Goal: Transaction & Acquisition: Purchase product/service

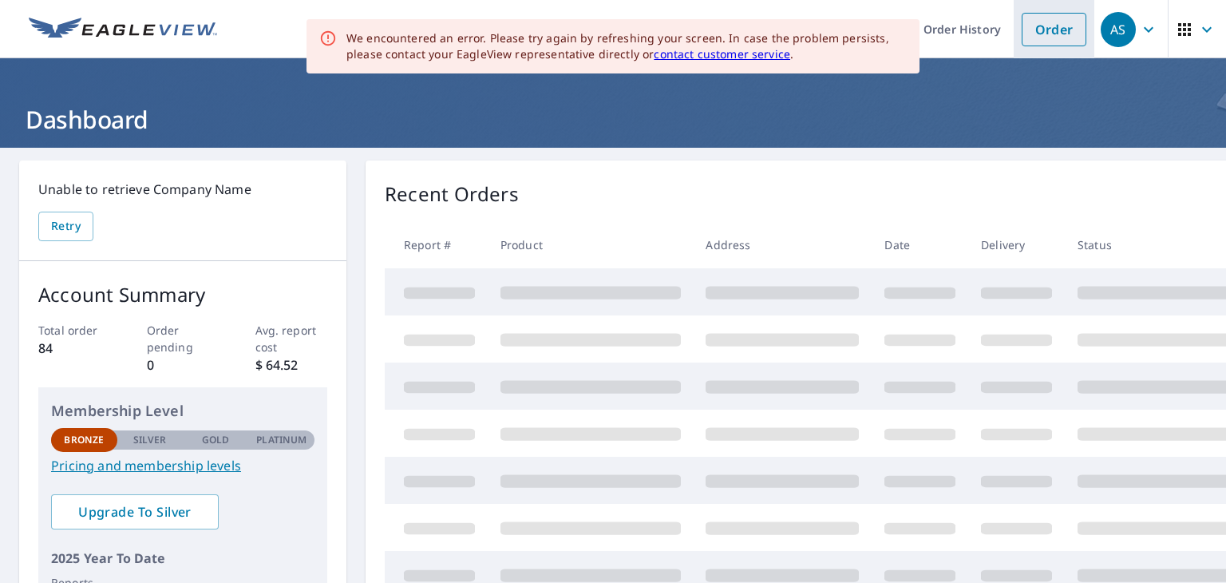
click at [1047, 30] on link "Order" at bounding box center [1053, 30] width 65 height 34
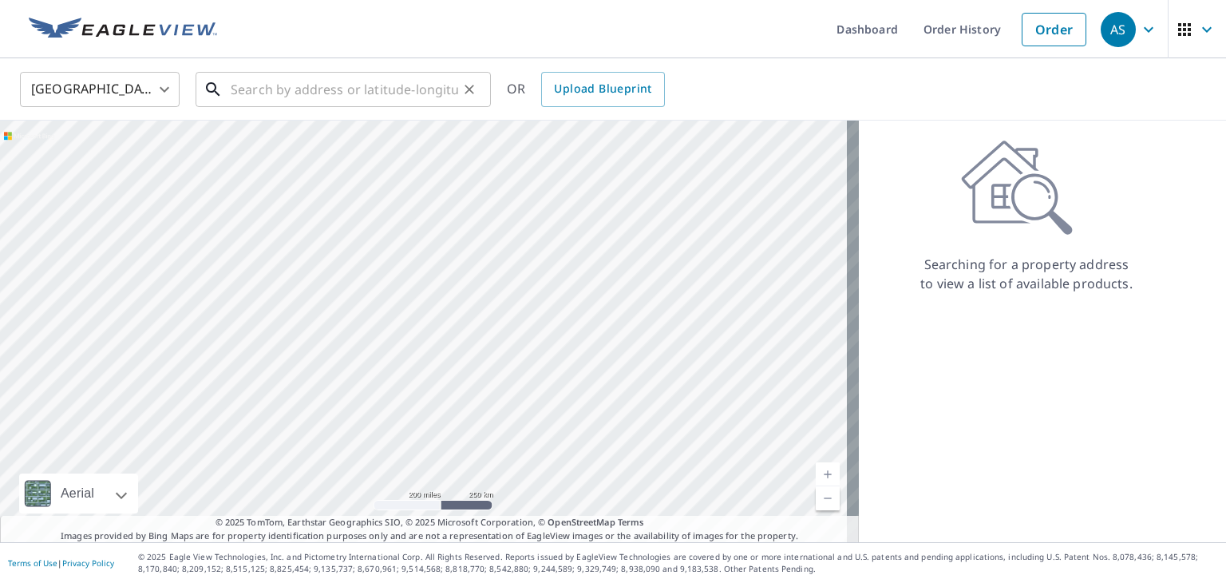
click at [291, 91] on input "text" at bounding box center [344, 89] width 227 height 45
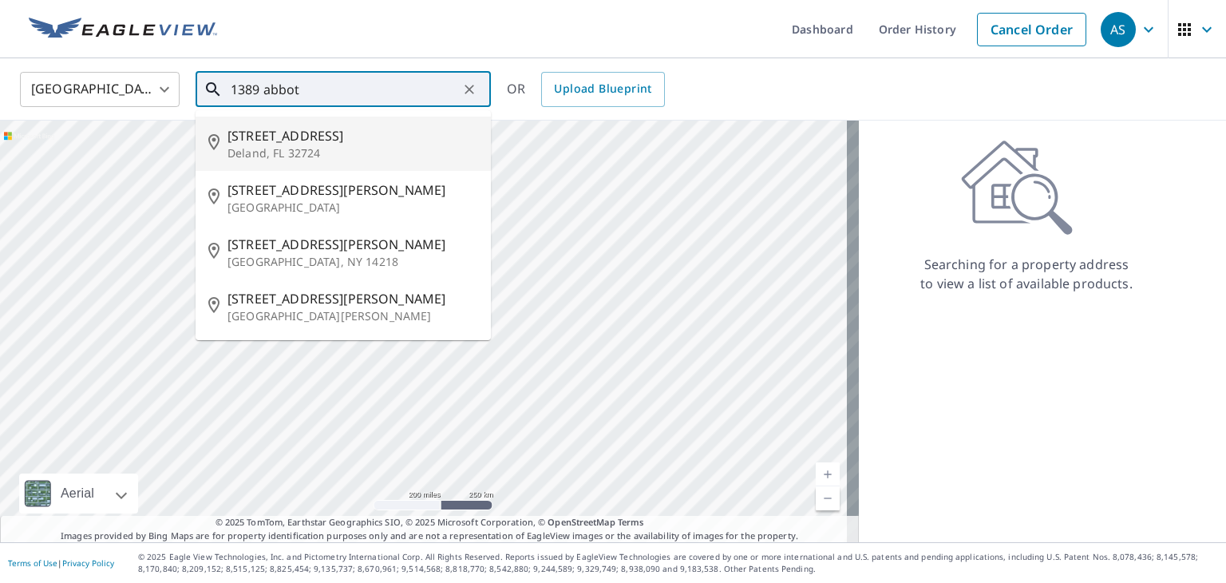
click at [278, 141] on span "[STREET_ADDRESS]" at bounding box center [352, 135] width 251 height 19
type input "[STREET_ADDRESS]"
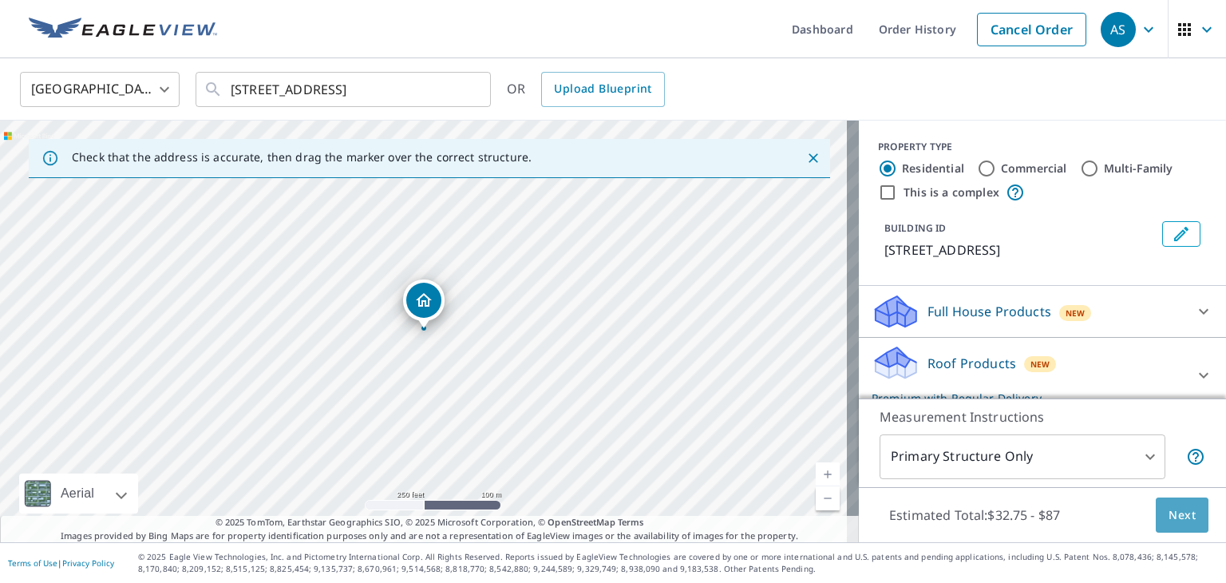
click at [1171, 511] on span "Next" at bounding box center [1181, 515] width 27 height 20
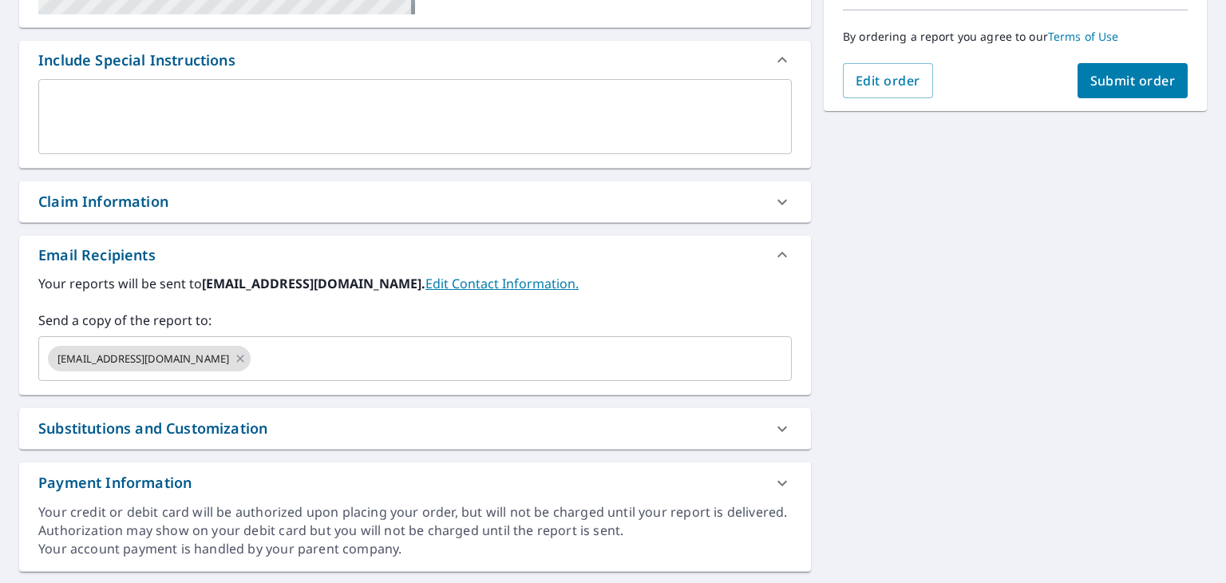
scroll to position [399, 0]
click at [234, 355] on icon at bounding box center [240, 358] width 13 height 18
click at [226, 355] on input "text" at bounding box center [402, 357] width 715 height 30
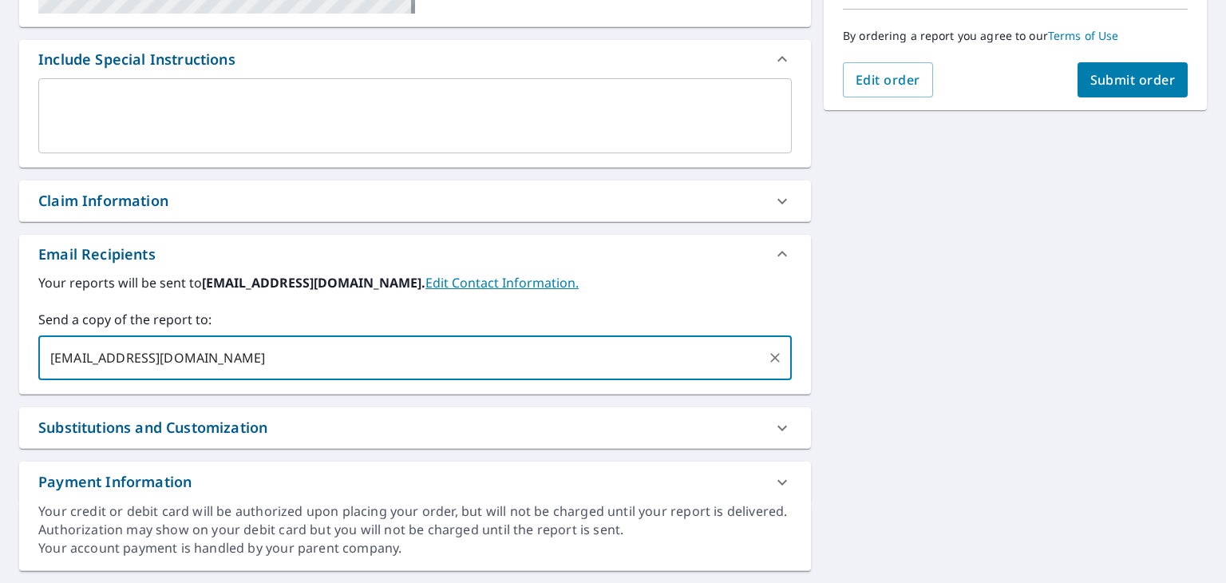
click at [284, 350] on input "[EMAIL_ADDRESS][DOMAIN_NAME]" at bounding box center [402, 357] width 715 height 30
type input "[EMAIL_ADDRESS][DOMAIN_NAME],"
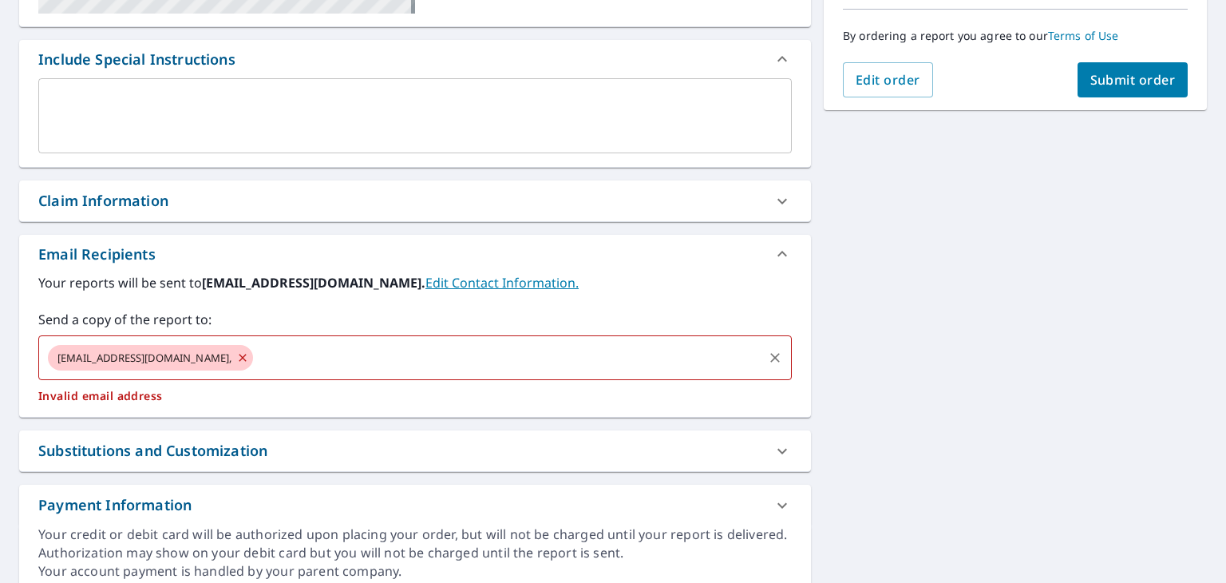
click at [207, 357] on span "[EMAIL_ADDRESS][DOMAIN_NAME]," at bounding box center [144, 357] width 193 height 15
click at [236, 355] on icon at bounding box center [242, 358] width 13 height 18
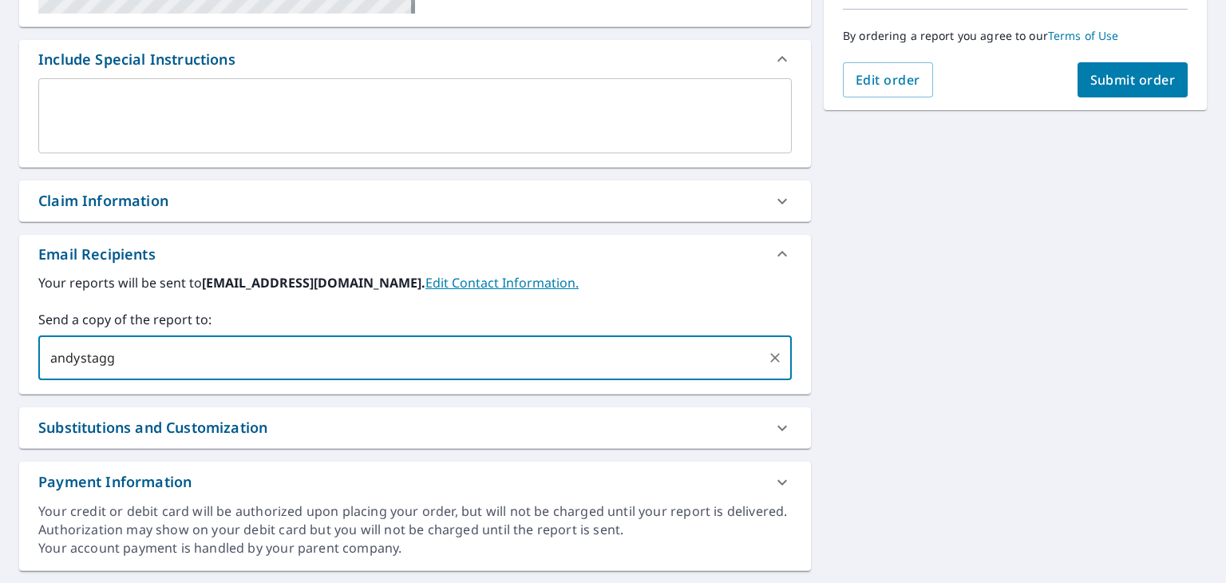
type input "andystaggs"
type input "[EMAIL_ADDRESS][DOMAIN_NAME]"
click at [461, 308] on div "Your reports will be sent to [EMAIL_ADDRESS][DOMAIN_NAME]. Edit Contact Informa…" at bounding box center [414, 326] width 753 height 107
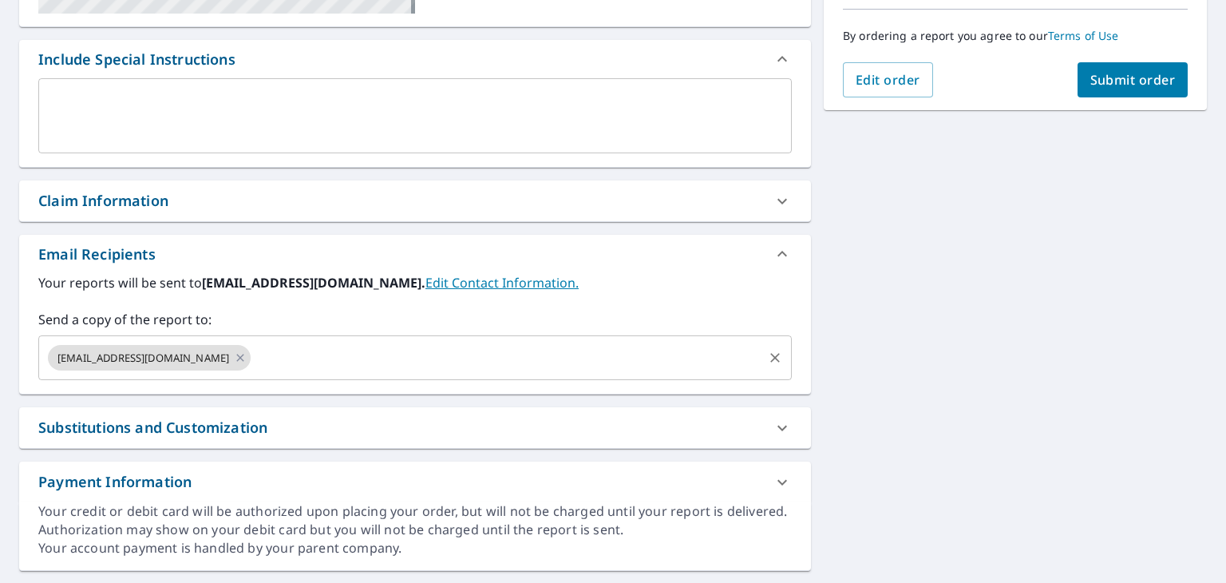
click at [262, 347] on input "text" at bounding box center [506, 357] width 507 height 30
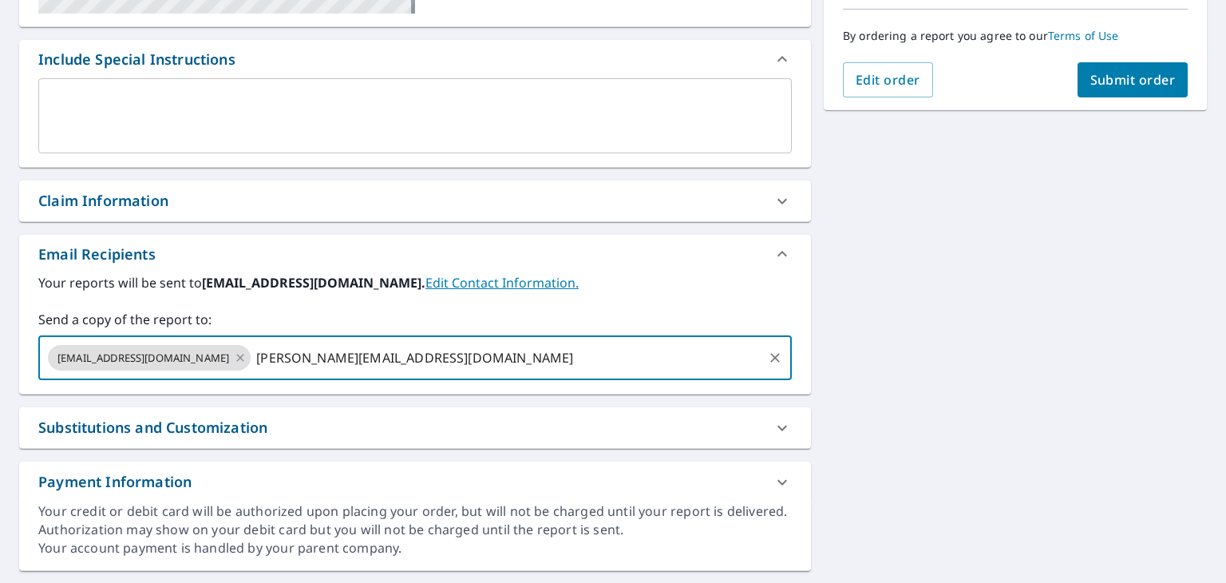
click at [523, 361] on input "[PERSON_NAME][EMAIL_ADDRESS][DOMAIN_NAME]" at bounding box center [506, 357] width 507 height 30
drag, startPoint x: 492, startPoint y: 352, endPoint x: 478, endPoint y: 330, distance: 26.1
click at [489, 351] on input "[PERSON_NAME][EMAIL_ADDRESS][DOMAIN_NAME]" at bounding box center [506, 357] width 507 height 30
type input "[PERSON_NAME][EMAIL_ADDRESS][DOMAIN_NAME]"
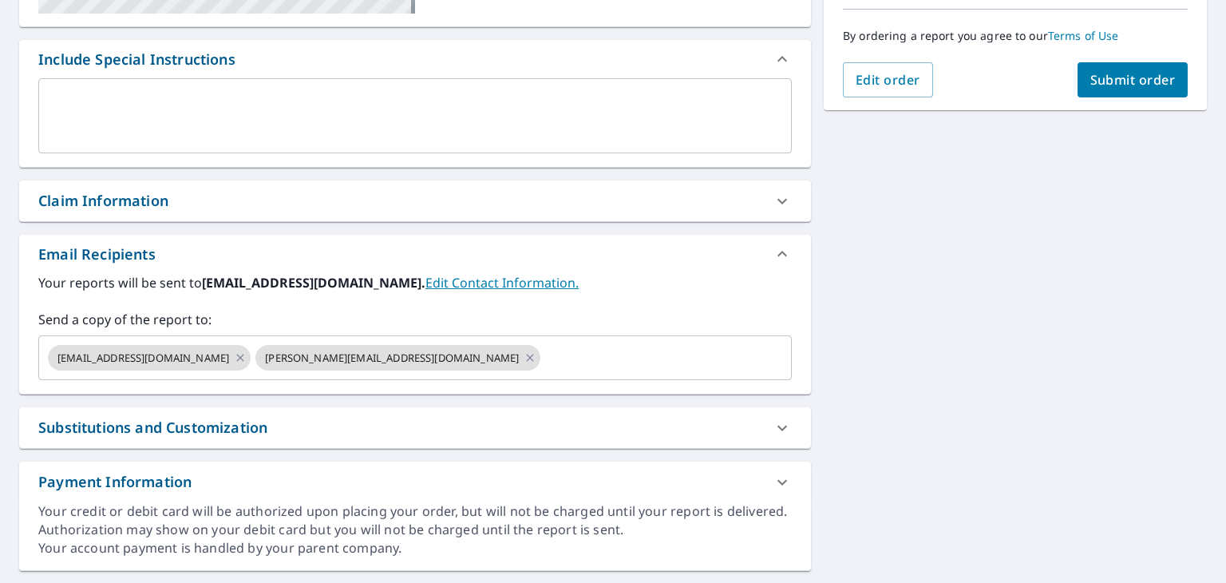
click at [472, 304] on div "Your reports will be sent to [EMAIL_ADDRESS][DOMAIN_NAME]. Edit Contact Informa…" at bounding box center [414, 326] width 753 height 107
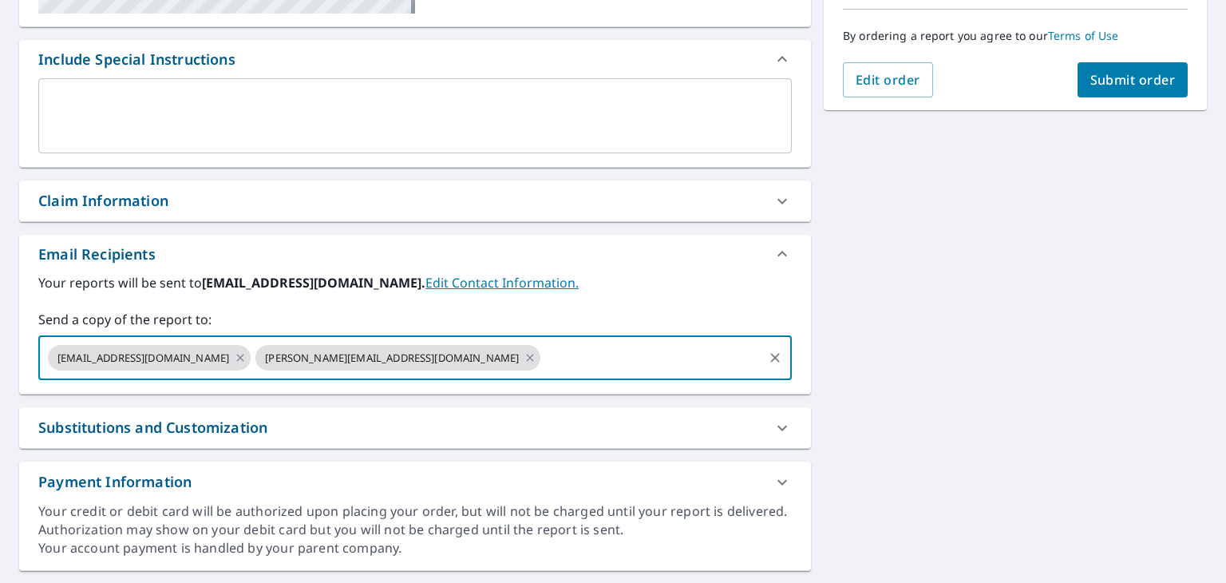
click at [543, 361] on input "text" at bounding box center [652, 357] width 218 height 30
type input "[EMAIL_ADDRESS][DOMAIN_NAME]"
click at [592, 306] on div "Your reports will be sent to [EMAIL_ADDRESS][DOMAIN_NAME]. Edit Contact Informa…" at bounding box center [414, 326] width 753 height 107
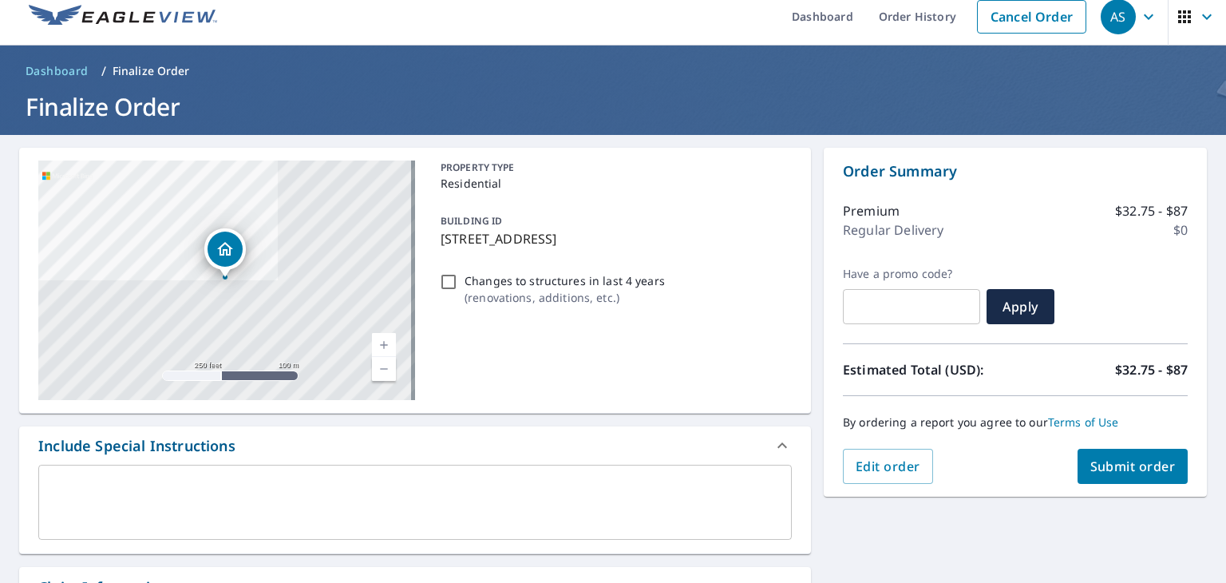
scroll to position [0, 0]
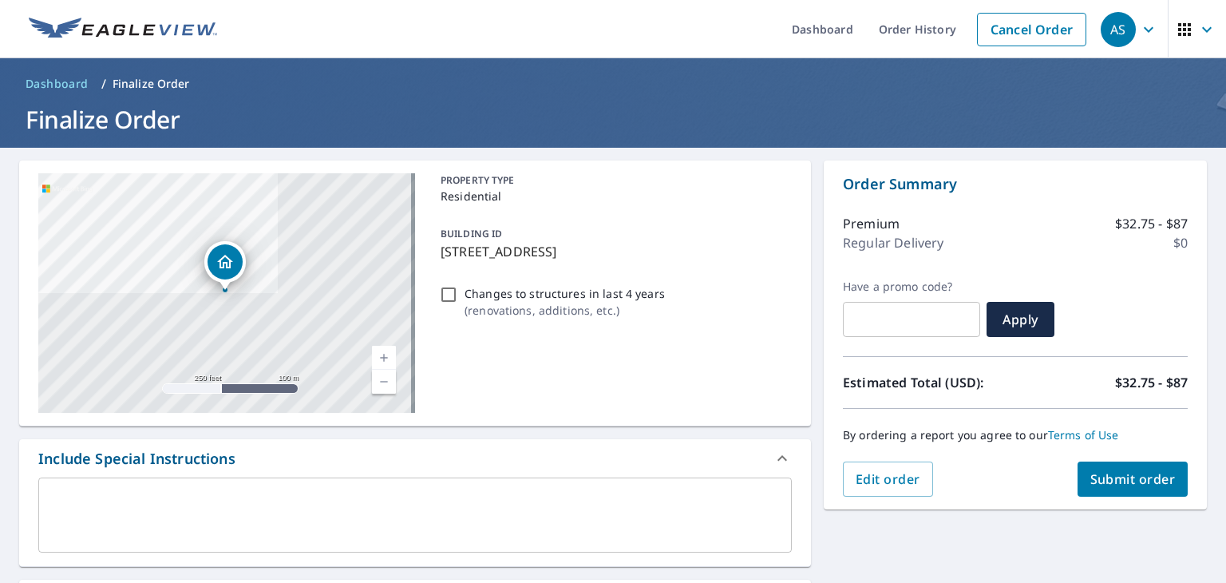
click at [1109, 476] on span "Submit order" at bounding box center [1132, 479] width 85 height 18
